Goal: Transaction & Acquisition: Purchase product/service

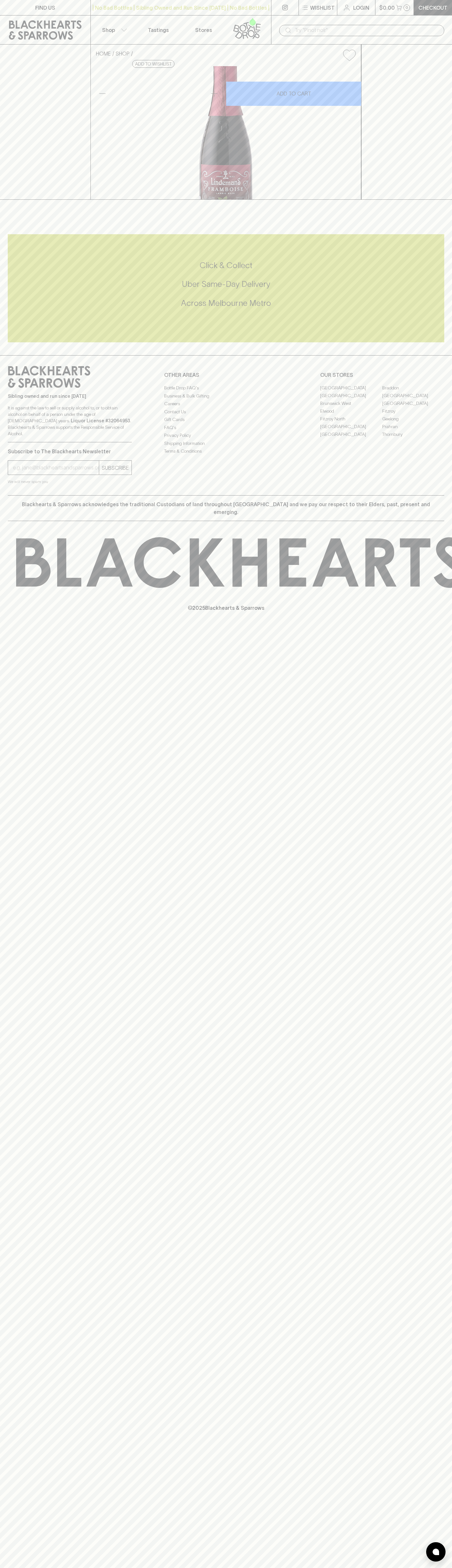
click at [451, 29] on div "​" at bounding box center [361, 30] width 181 height 29
click at [437, 901] on div "FIND US | No Bad Bottles | Sibling Owned and Run Since 2006 | No Bad Bottles | …" at bounding box center [226, 784] width 452 height 1568
click at [73, 1567] on html "FIND US | No Bad Bottles | Sibling Owned and Run Since 2006 | No Bad Bottles | …" at bounding box center [226, 784] width 452 height 1568
click at [21, 1270] on div "FIND US | No Bad Bottles | Sibling Owned and Run Since 2006 | No Bad Bottles | …" at bounding box center [226, 784] width 452 height 1568
